Goal: Navigation & Orientation: Find specific page/section

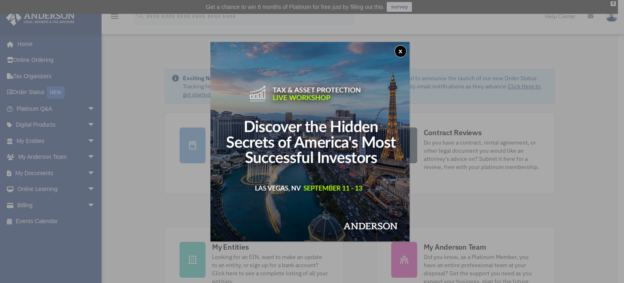
click at [405, 53] on button "x" at bounding box center [401, 51] width 12 height 12
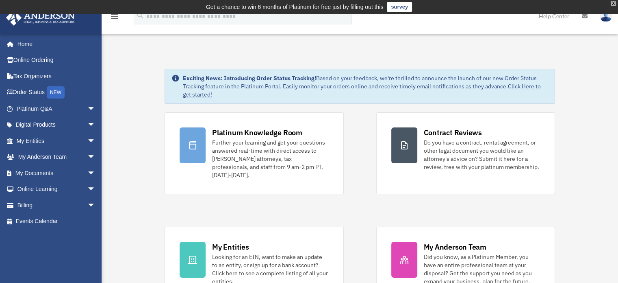
click at [613, 4] on div "X" at bounding box center [613, 3] width 5 height 5
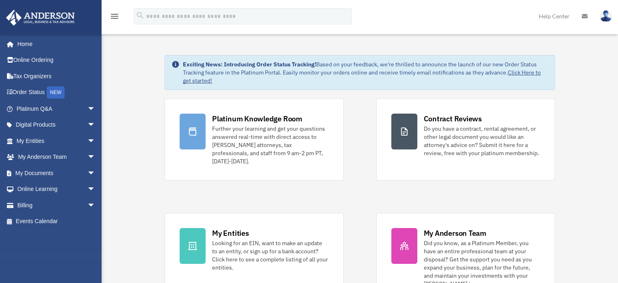
click at [522, 73] on link "Click Here to get started!" at bounding box center [362, 76] width 358 height 15
click at [48, 139] on link "My Entities arrow_drop_down" at bounding box center [57, 141] width 102 height 16
click at [87, 139] on span "arrow_drop_down" at bounding box center [95, 141] width 16 height 17
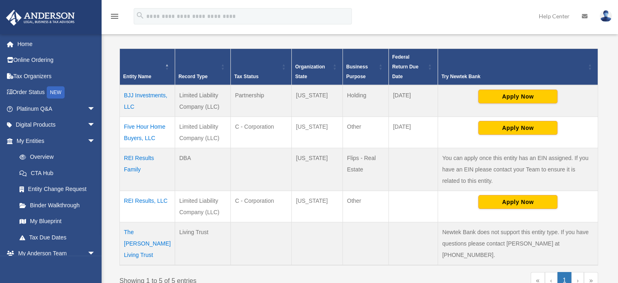
scroll to position [163, 0]
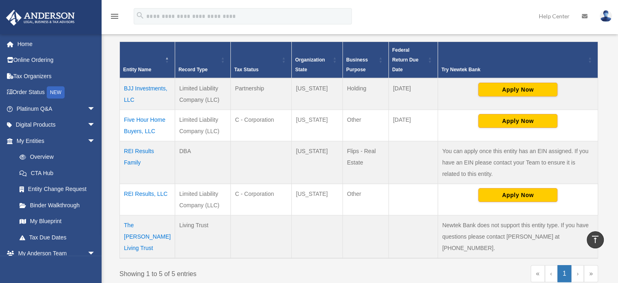
click at [143, 194] on td "REI Results, LLC" at bounding box center [147, 198] width 55 height 31
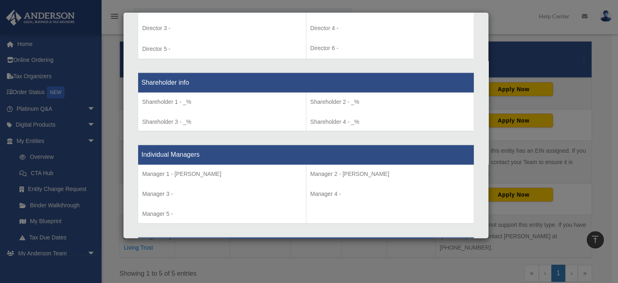
scroll to position [691, 0]
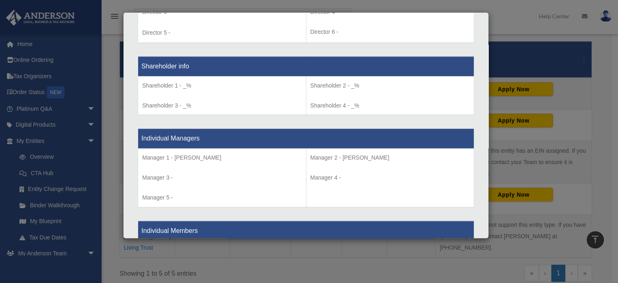
click at [500, 19] on div "Details × Articles Sent Organizational Date" at bounding box center [309, 141] width 618 height 283
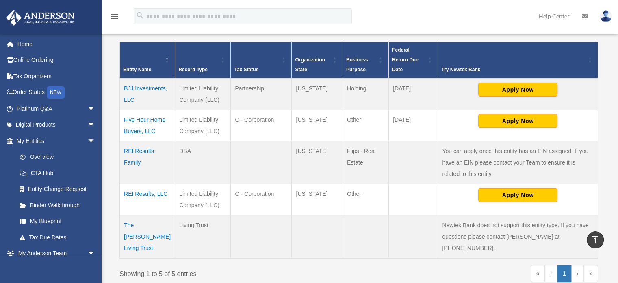
click at [138, 87] on td "BJJ Investments, LLC" at bounding box center [147, 94] width 55 height 32
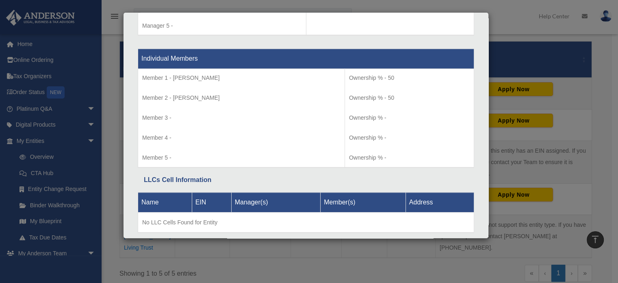
scroll to position [842, 0]
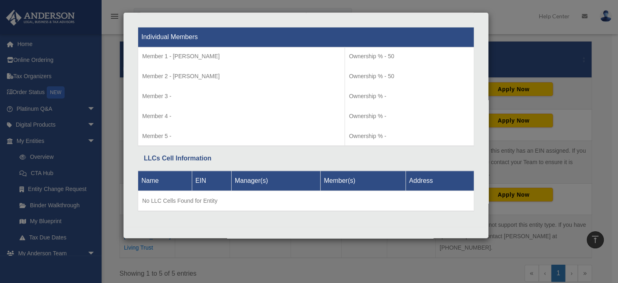
click at [515, 17] on div "Details × Articles Sent Organizational Date" at bounding box center [309, 141] width 618 height 283
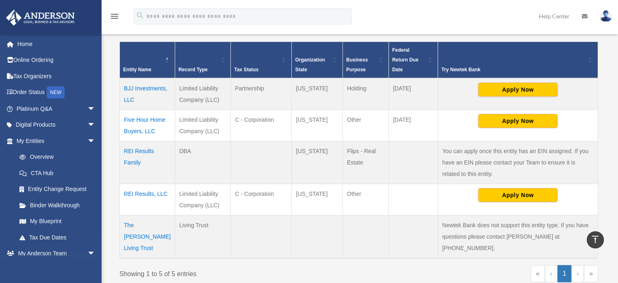
click at [146, 150] on td "REI Results Family" at bounding box center [147, 162] width 55 height 43
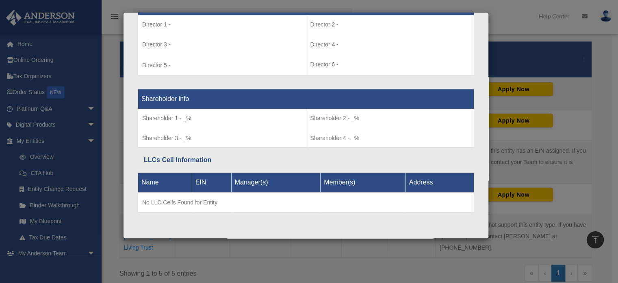
scroll to position [661, 0]
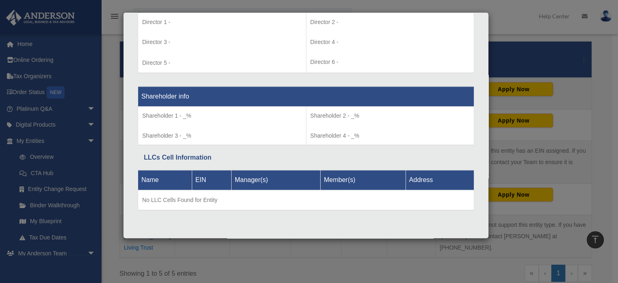
click at [505, 24] on div "Details × Articles Sent Organizational Date" at bounding box center [309, 141] width 618 height 283
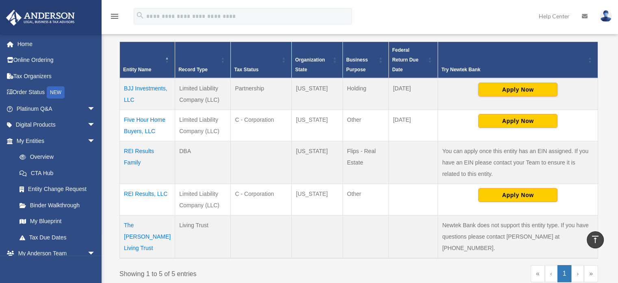
click at [137, 149] on td "REI Results Family" at bounding box center [147, 162] width 55 height 43
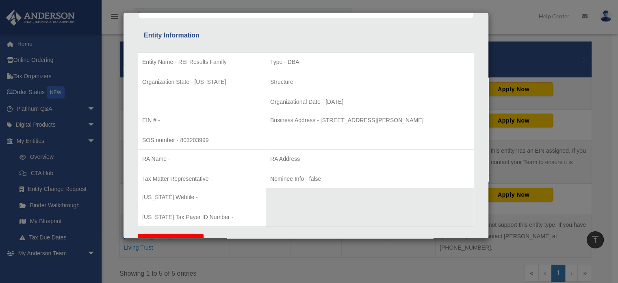
scroll to position [244, 0]
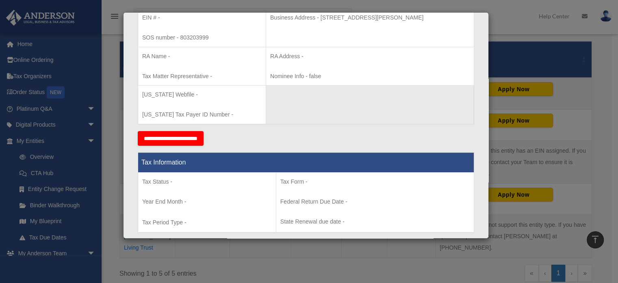
click at [504, 24] on div "Details × Articles Sent Organizational Date" at bounding box center [309, 141] width 618 height 283
